Goal: Entertainment & Leisure: Consume media (video, audio)

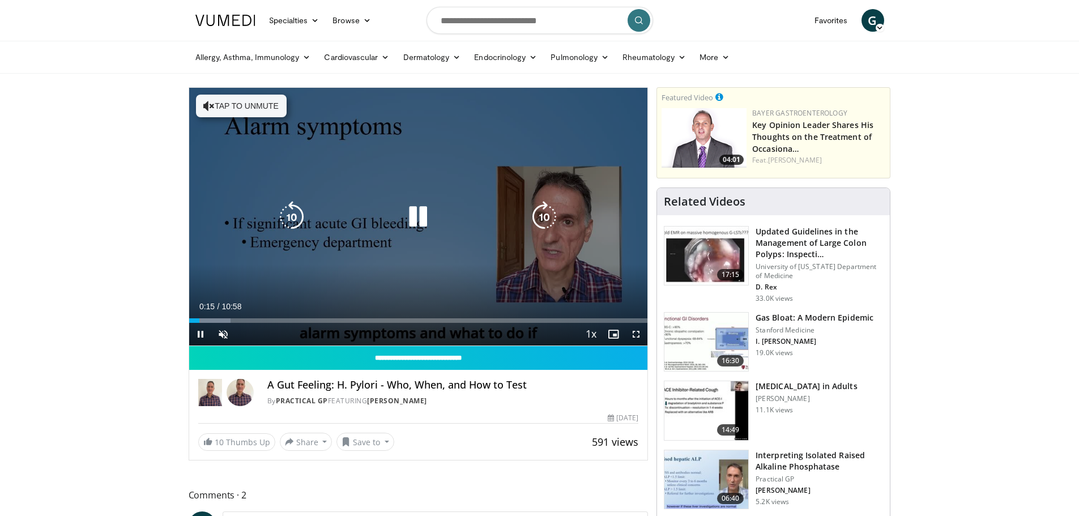
click at [330, 237] on div "10 seconds Tap to unmute" at bounding box center [418, 217] width 459 height 258
drag, startPoint x: 228, startPoint y: 91, endPoint x: 229, endPoint y: 99, distance: 8.6
click at [229, 97] on div "10 seconds Tap to unmute" at bounding box center [418, 217] width 459 height 258
click at [242, 108] on button "Tap to unmute" at bounding box center [241, 106] width 91 height 23
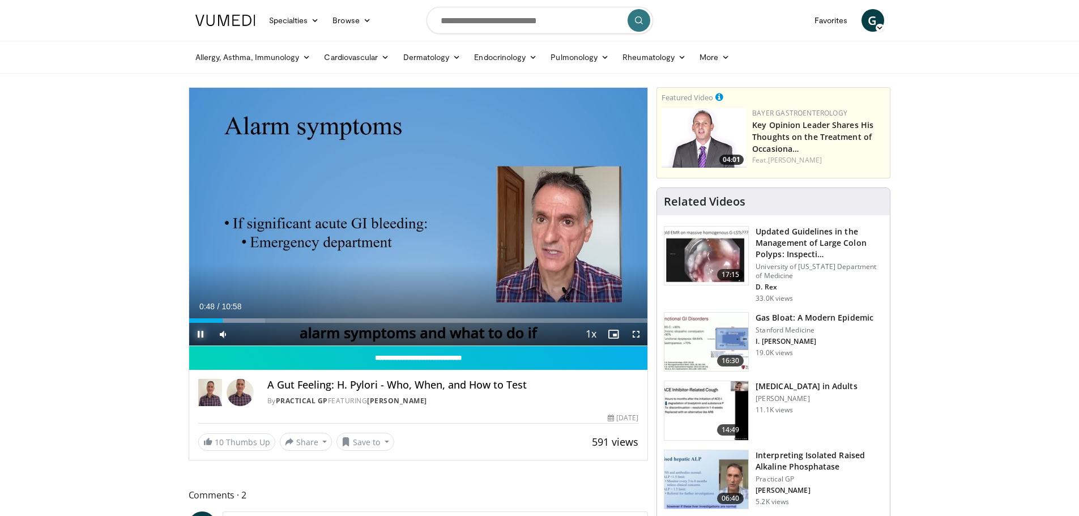
click at [199, 335] on span "Video Player" at bounding box center [200, 334] width 23 height 23
